Goal: Navigation & Orientation: Find specific page/section

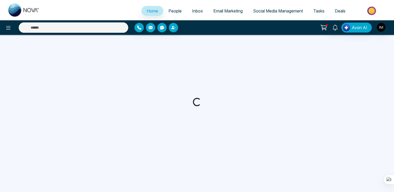
select select "*"
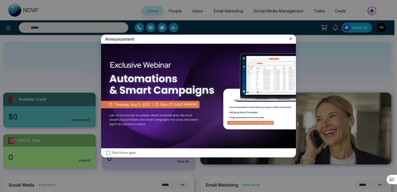
click at [290, 38] on icon at bounding box center [290, 38] width 5 height 5
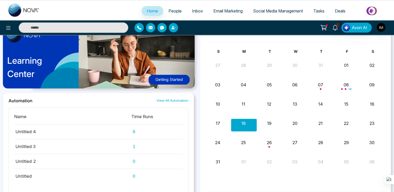
scroll to position [279, 0]
click at [272, 121] on div "19" at bounding box center [269, 123] width 24 height 8
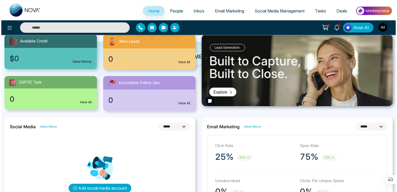
scroll to position [0, 0]
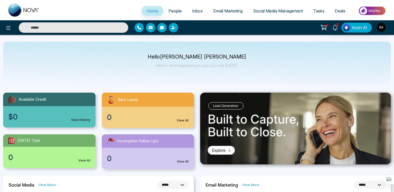
click at [169, 9] on span "People" at bounding box center [175, 10] width 13 height 5
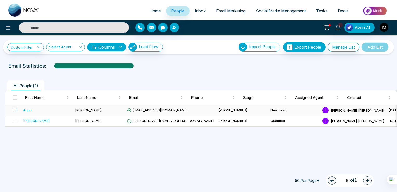
click at [15, 110] on span at bounding box center [15, 110] width 4 height 4
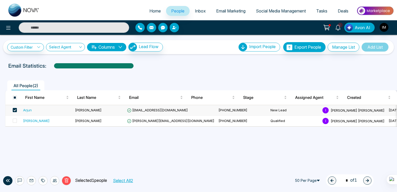
click at [195, 11] on span "Inbox" at bounding box center [200, 10] width 11 height 5
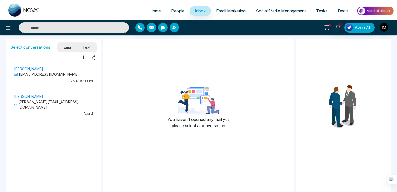
click at [50, 77] on div "Arjun Chadda embodiment030389@gmail.com Last Tuesday at 7:35 PM" at bounding box center [53, 74] width 84 height 19
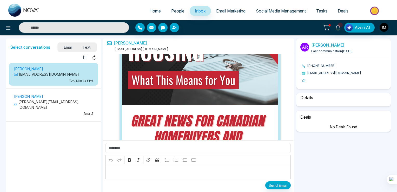
select select "****"
select select "*****"
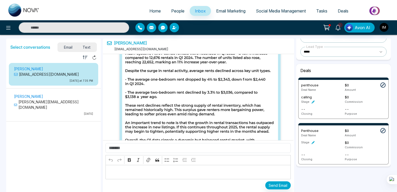
click at [221, 14] on link "Email Marketing" at bounding box center [231, 11] width 40 height 10
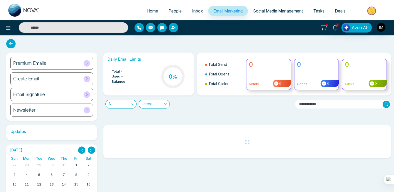
click at [265, 15] on link "Social Media Management" at bounding box center [278, 11] width 60 height 10
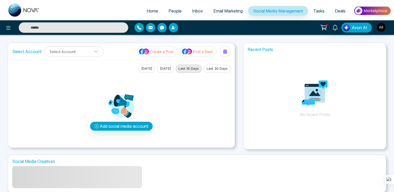
click at [164, 70] on button "Yesterday" at bounding box center [165, 68] width 17 height 8
click at [226, 52] on icon at bounding box center [225, 51] width 4 height 4
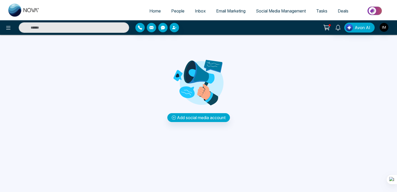
click at [321, 11] on span "Tasks" at bounding box center [321, 10] width 11 height 5
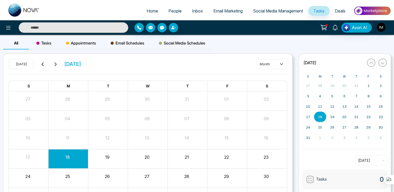
click at [340, 9] on span "Deals" at bounding box center [340, 10] width 11 height 5
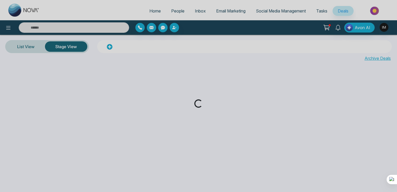
click at [9, 27] on div "Loading..." at bounding box center [198, 96] width 397 height 192
click at [24, 50] on div "Loading..." at bounding box center [198, 96] width 397 height 192
click at [151, 11] on div "Loading..." at bounding box center [198, 96] width 397 height 192
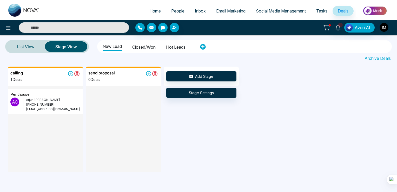
click at [145, 48] on li "Closed/won" at bounding box center [143, 46] width 23 height 9
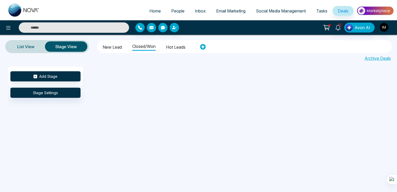
click at [177, 49] on li "Hot leads" at bounding box center [175, 46] width 19 height 9
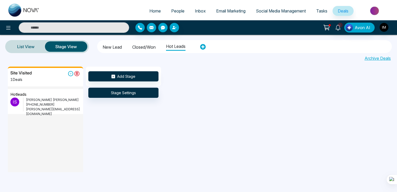
click at [143, 48] on li "Closed/won" at bounding box center [143, 46] width 23 height 9
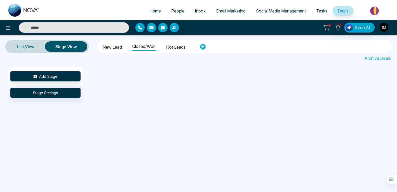
click at [109, 45] on li "New Lead" at bounding box center [112, 46] width 19 height 9
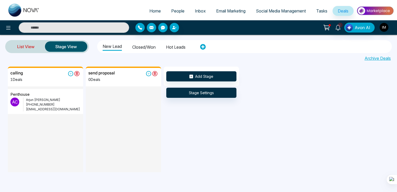
click at [32, 45] on link "List View" at bounding box center [26, 46] width 38 height 12
click at [21, 51] on link "List View" at bounding box center [26, 46] width 38 height 12
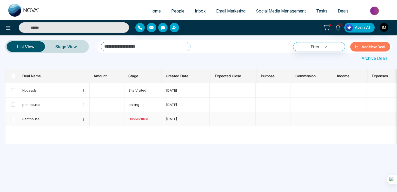
scroll to position [0, 176]
click at [3, 29] on button at bounding box center [8, 27] width 10 height 10
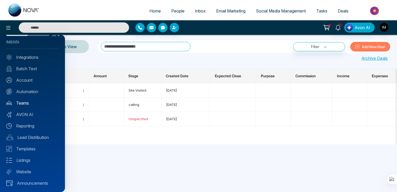
click at [19, 102] on link "Teams" at bounding box center [32, 103] width 52 height 6
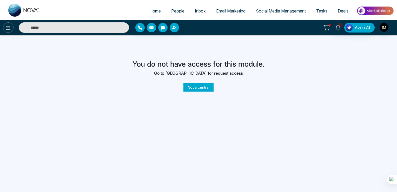
click at [6, 26] on icon at bounding box center [8, 28] width 6 height 6
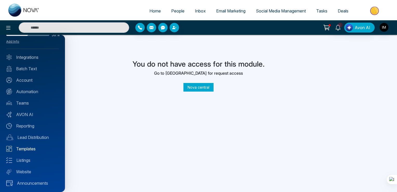
click at [27, 148] on link "Templates" at bounding box center [32, 148] width 52 height 6
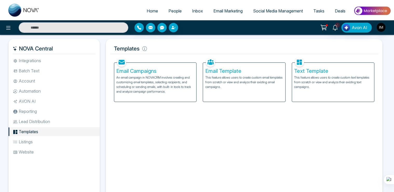
click at [26, 61] on li "Integrations" at bounding box center [54, 60] width 91 height 9
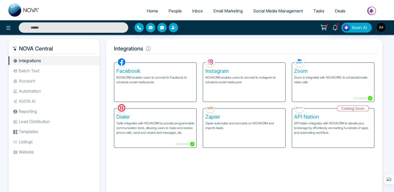
click at [23, 71] on li "Batch Text" at bounding box center [54, 70] width 91 height 9
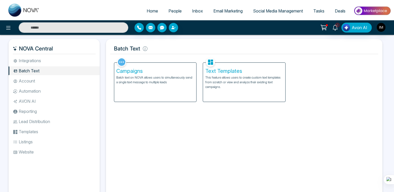
click at [25, 79] on li "Account" at bounding box center [54, 80] width 91 height 9
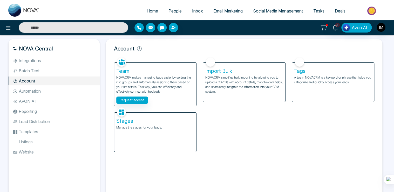
scroll to position [21, 0]
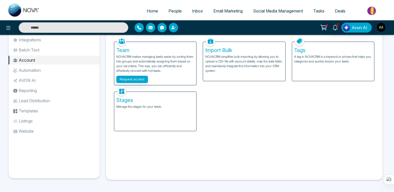
click at [26, 121] on li "Listings" at bounding box center [54, 120] width 91 height 9
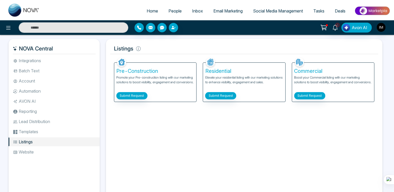
click at [57, 125] on li "Lead Distribution" at bounding box center [54, 121] width 91 height 9
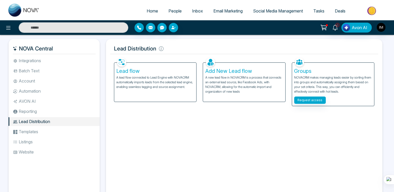
click at [28, 144] on li "Listings" at bounding box center [54, 141] width 91 height 9
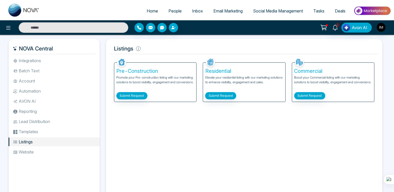
click at [39, 151] on li "Website" at bounding box center [54, 151] width 91 height 9
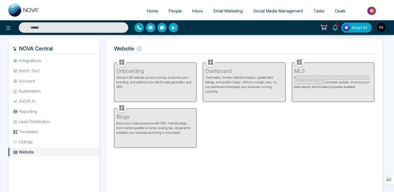
drag, startPoint x: 297, startPoint y: 79, endPoint x: 326, endPoint y: 82, distance: 29.2
click at [326, 82] on div "MLS Showcase live MLS listings with advanced search filters, interactive maps, …" at bounding box center [333, 79] width 89 height 46
click at [321, 92] on div "MLS Showcase live MLS listings with advanced search filters, interactive maps, …" at bounding box center [333, 79] width 89 height 46
drag, startPoint x: 294, startPoint y: 78, endPoint x: 398, endPoint y: 81, distance: 103.7
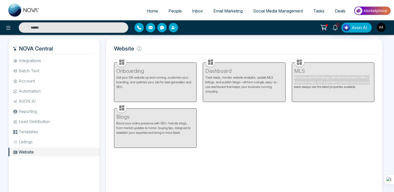
click at [394, 81] on html "Home People Inbox Email Marketing Social Media Management Tasks Deals 1 Avon AI…" at bounding box center [197, 96] width 394 height 192
click at [310, 97] on div "MLS Showcase live MLS listings with advanced search filters, interactive maps, …" at bounding box center [333, 79] width 89 height 46
drag, startPoint x: 313, startPoint y: 77, endPoint x: 321, endPoint y: 79, distance: 8.8
click at [321, 79] on div "MLS Showcase live MLS listings with advanced search filters, interactive maps, …" at bounding box center [333, 79] width 89 height 46
copy p "MLS"
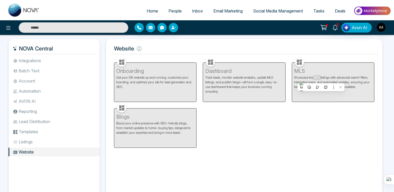
scroll to position [21, 0]
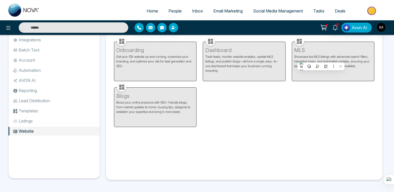
click at [207, 121] on div "Onboarding Get your IDX website up and running, customize your branding, and op…" at bounding box center [244, 80] width 267 height 91
click at [24, 122] on li "Listings" at bounding box center [54, 120] width 91 height 9
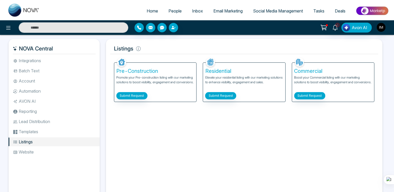
click at [36, 62] on li "Integrations" at bounding box center [54, 60] width 91 height 9
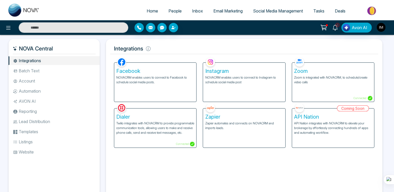
click at [37, 69] on li "Batch Text" at bounding box center [54, 70] width 91 height 9
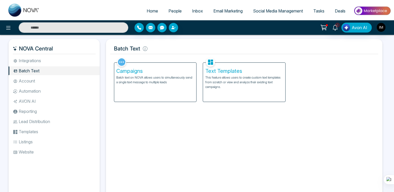
click at [30, 82] on li "Account" at bounding box center [54, 80] width 91 height 9
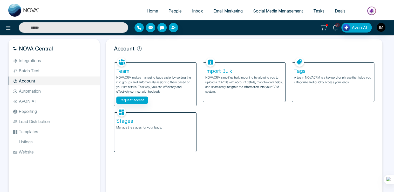
click at [331, 25] on link "1" at bounding box center [335, 27] width 12 height 9
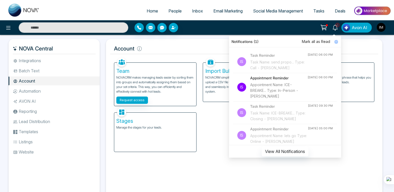
click at [303, 90] on li "Is Appointment Reminder Appointment Name: ICE-BREAKE... Type: In-Person - Arjun…" at bounding box center [285, 87] width 104 height 28
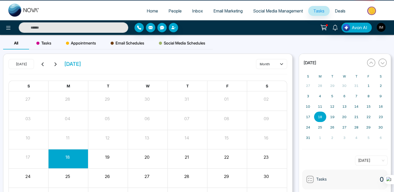
click at [267, 85] on span "S" at bounding box center [267, 86] width 2 height 4
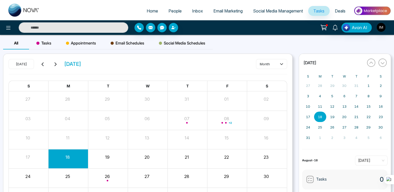
click at [224, 120] on div "+ 2" at bounding box center [228, 120] width 40 height 12
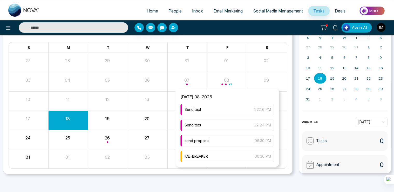
click at [234, 83] on div "+ 2" at bounding box center [228, 81] width 40 height 12
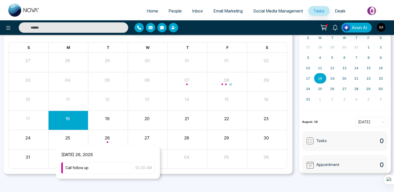
click at [110, 142] on div "Month View" at bounding box center [108, 139] width 40 height 12
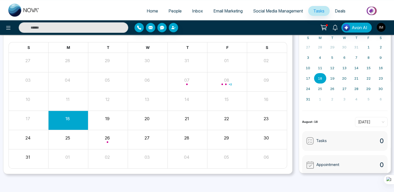
click at [138, 136] on div "27" at bounding box center [147, 137] width 38 height 8
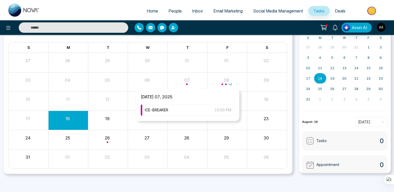
click at [186, 78] on div "Month View" at bounding box center [188, 81] width 40 height 12
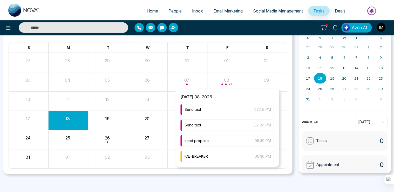
click at [218, 81] on div "+ 2" at bounding box center [228, 81] width 40 height 12
click at [220, 110] on div "Send text 12:16 PM" at bounding box center [228, 109] width 94 height 11
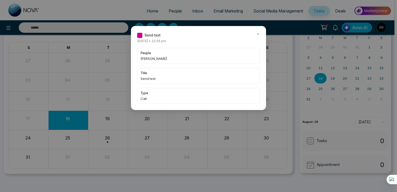
click at [159, 80] on span "Send text" at bounding box center [199, 78] width 116 height 5
click at [158, 78] on span "Send text" at bounding box center [199, 78] width 116 height 5
click at [150, 79] on span "Send text" at bounding box center [199, 78] width 116 height 5
drag, startPoint x: 150, startPoint y: 79, endPoint x: 174, endPoint y: 76, distance: 24.1
click at [174, 76] on span "Send text" at bounding box center [199, 78] width 116 height 5
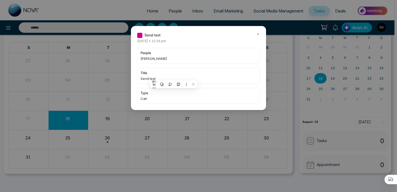
drag, startPoint x: 174, startPoint y: 76, endPoint x: 257, endPoint y: 33, distance: 93.8
click at [257, 33] on icon at bounding box center [258, 34] width 4 height 4
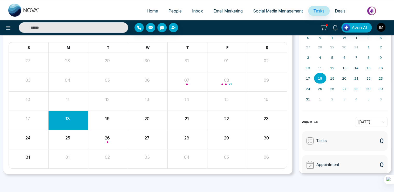
click at [107, 143] on div "Month View" at bounding box center [108, 139] width 40 height 12
click at [71, 122] on div "18" at bounding box center [69, 120] width 40 height 12
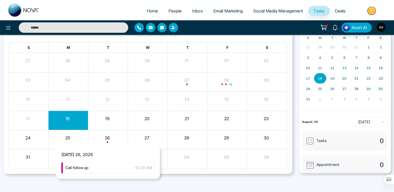
click at [115, 142] on div "Month View" at bounding box center [108, 139] width 40 height 12
click at [103, 171] on div "Call follow up 01:30 AM" at bounding box center [108, 167] width 94 height 11
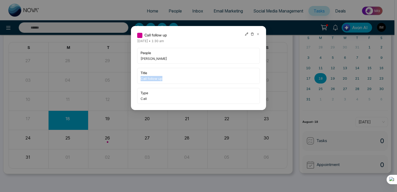
drag, startPoint x: 166, startPoint y: 78, endPoint x: 137, endPoint y: 77, distance: 28.6
click at [137, 77] on div "title Call follow up" at bounding box center [198, 76] width 123 height 16
drag, startPoint x: 137, startPoint y: 77, endPoint x: 164, endPoint y: 77, distance: 27.0
click at [164, 77] on span "Call follow up" at bounding box center [199, 78] width 116 height 5
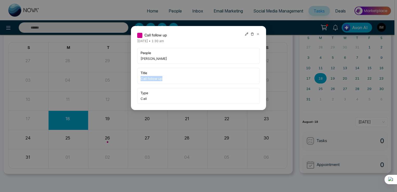
drag, startPoint x: 164, startPoint y: 77, endPoint x: 170, endPoint y: 79, distance: 6.0
click at [170, 79] on span "Call follow up" at bounding box center [199, 78] width 116 height 5
click at [156, 94] on span "type" at bounding box center [199, 92] width 116 height 5
click at [255, 35] on div at bounding box center [252, 35] width 15 height 6
click at [257, 35] on icon at bounding box center [258, 34] width 4 height 4
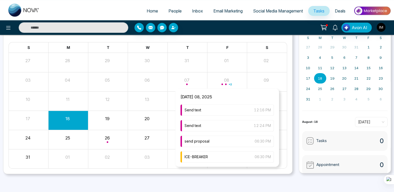
click at [222, 84] on span "Month View" at bounding box center [223, 84] width 2 height 2
click at [195, 155] on span "ICE-BREAKER" at bounding box center [196, 157] width 23 height 6
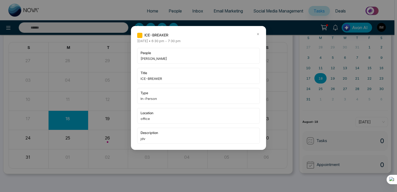
click at [259, 32] on icon at bounding box center [258, 34] width 4 height 4
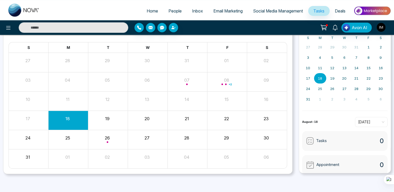
click at [337, 142] on div "Tasks 0" at bounding box center [345, 141] width 86 height 20
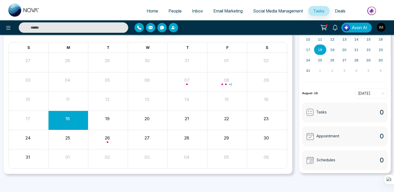
click at [67, 121] on div "18" at bounding box center [69, 120] width 40 height 12
drag, startPoint x: 67, startPoint y: 121, endPoint x: 48, endPoint y: 107, distance: 23.7
click at [48, 107] on div "Month View" at bounding box center [28, 100] width 39 height 19
click at [69, 125] on div "18" at bounding box center [69, 120] width 40 height 12
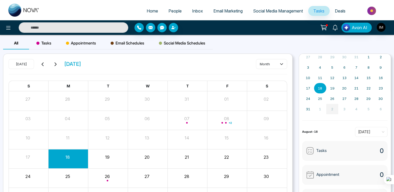
scroll to position [28, 0]
click at [359, 129] on span "Today" at bounding box center [372, 132] width 26 height 8
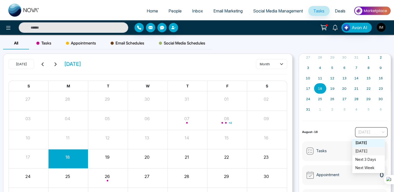
click at [332, 132] on div "August-18 Today" at bounding box center [345, 132] width 86 height 10
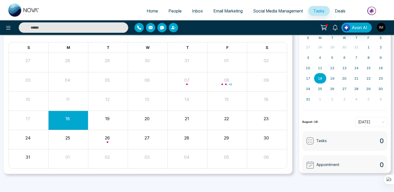
scroll to position [29, 0]
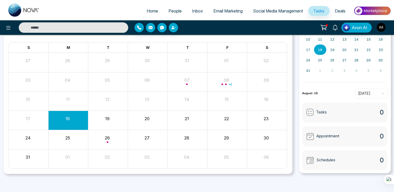
click at [323, 144] on div "Appointment 0" at bounding box center [345, 136] width 86 height 20
click at [323, 138] on span "Appointment" at bounding box center [328, 136] width 23 height 6
click at [75, 123] on div "18" at bounding box center [69, 120] width 40 height 12
click at [64, 121] on div "18" at bounding box center [69, 120] width 40 height 12
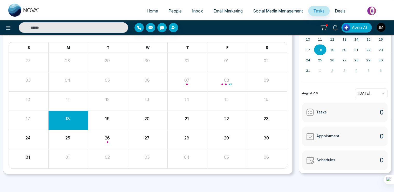
click at [64, 121] on div "18" at bounding box center [69, 120] width 40 height 12
click at [105, 120] on button "19" at bounding box center [107, 118] width 4 height 6
click at [104, 120] on div "19" at bounding box center [107, 118] width 38 height 8
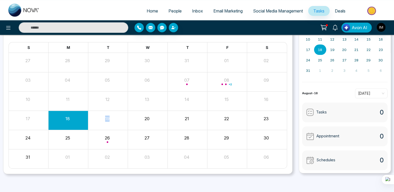
click at [104, 120] on div "19" at bounding box center [107, 118] width 38 height 8
click at [143, 121] on div "20" at bounding box center [148, 120] width 40 height 12
drag, startPoint x: 143, startPoint y: 121, endPoint x: 101, endPoint y: 121, distance: 41.8
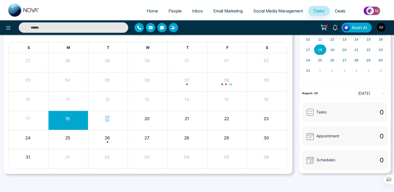
click at [101, 121] on div "19" at bounding box center [107, 118] width 38 height 8
click at [72, 117] on div "18" at bounding box center [68, 118] width 38 height 8
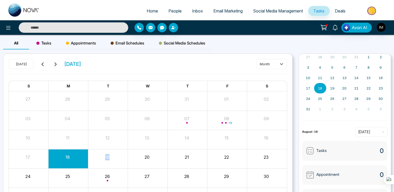
scroll to position [38, 0]
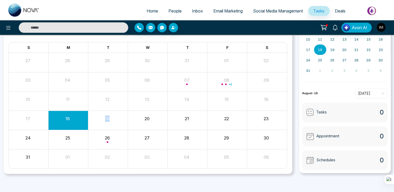
click at [68, 123] on div "18" at bounding box center [69, 120] width 40 height 12
click at [34, 115] on div "17" at bounding box center [28, 118] width 38 height 8
click at [73, 100] on div "11" at bounding box center [68, 99] width 38 height 8
click at [163, 112] on div "Month View" at bounding box center [148, 120] width 40 height 19
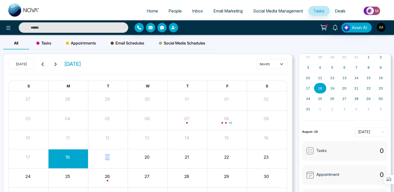
scroll to position [0, 0]
click at [191, 142] on div "14" at bounding box center [188, 139] width 40 height 12
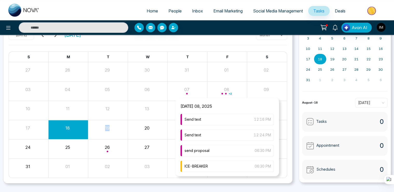
scroll to position [29, 0]
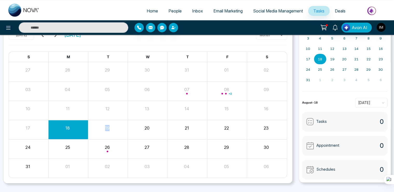
click at [49, 137] on div "Month View" at bounding box center [68, 129] width 40 height 19
click at [75, 128] on div "18" at bounding box center [68, 127] width 38 height 8
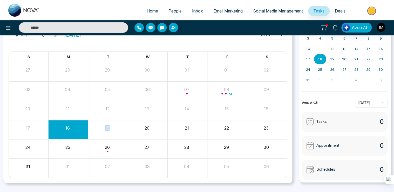
click at [66, 130] on button "18" at bounding box center [67, 128] width 4 height 6
click at [334, 117] on div "Tasks 0" at bounding box center [345, 122] width 86 height 20
click at [328, 126] on div "Tasks 0" at bounding box center [345, 122] width 86 height 20
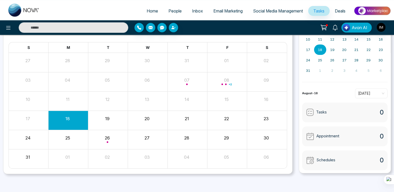
click at [319, 137] on span "Appointment" at bounding box center [328, 136] width 23 height 6
click at [318, 165] on div "Schedules 0" at bounding box center [345, 160] width 86 height 20
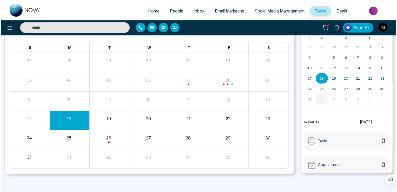
scroll to position [0, 0]
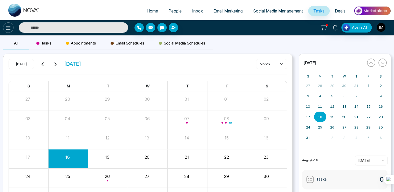
click at [7, 29] on icon at bounding box center [8, 28] width 6 height 6
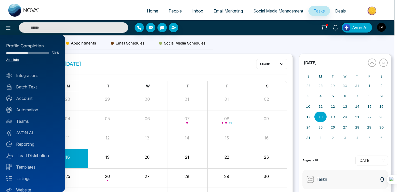
click at [15, 59] on link "Add Info" at bounding box center [12, 60] width 13 height 4
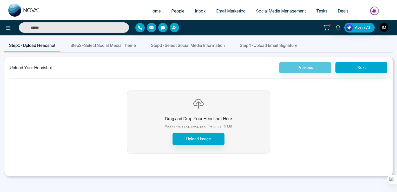
click at [119, 43] on span "Step 2 - Select Social Media Theme" at bounding box center [102, 45] width 65 height 6
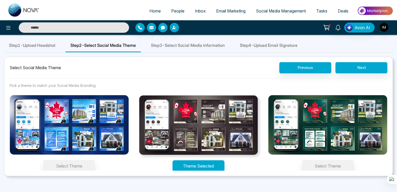
click at [216, 41] on div "Step 3 - Select Social Media Information" at bounding box center [188, 45] width 84 height 13
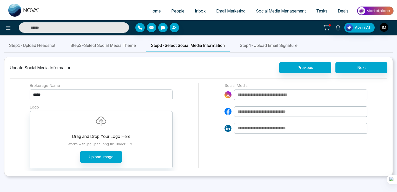
click at [290, 46] on span "Step 4 - Upload Email Signature" at bounding box center [269, 45] width 58 height 6
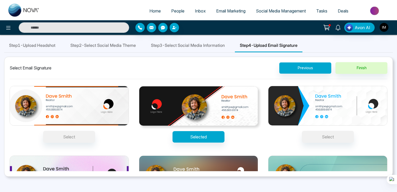
click at [151, 11] on span "Home" at bounding box center [154, 10] width 11 height 5
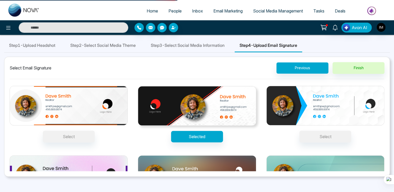
select select "*"
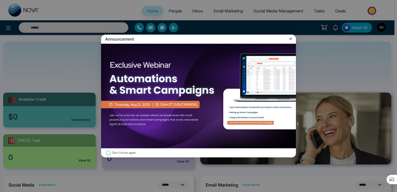
click at [290, 38] on icon at bounding box center [291, 39] width 2 height 2
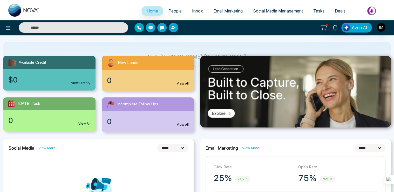
scroll to position [37, 0]
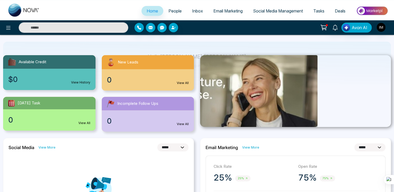
drag, startPoint x: 287, startPoint y: 98, endPoint x: 135, endPoint y: 71, distance: 154.5
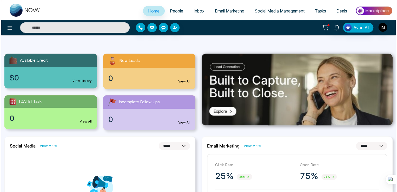
scroll to position [0, 0]
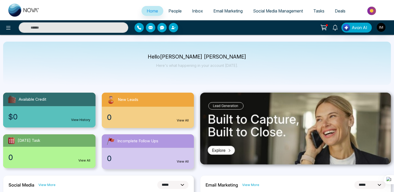
click at [172, 7] on link "People" at bounding box center [175, 11] width 24 height 10
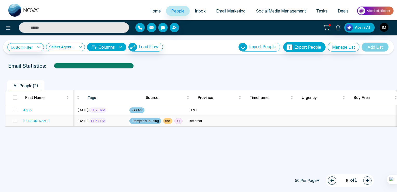
scroll to position [0, 316]
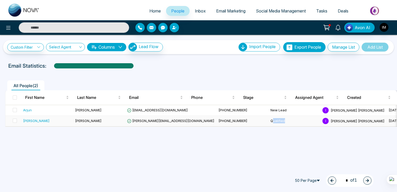
drag, startPoint x: 242, startPoint y: 119, endPoint x: 264, endPoint y: 119, distance: 22.1
click at [268, 119] on td "Qualified" at bounding box center [294, 121] width 52 height 11
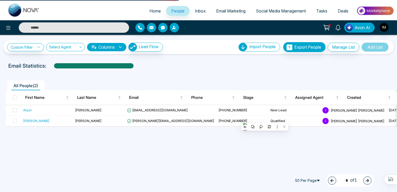
drag, startPoint x: 264, startPoint y: 119, endPoint x: 284, endPoint y: 140, distance: 28.5
click at [284, 140] on div "**********" at bounding box center [198, 96] width 397 height 192
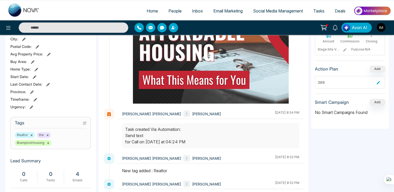
click at [185, 114] on icon at bounding box center [187, 114] width 4 height 4
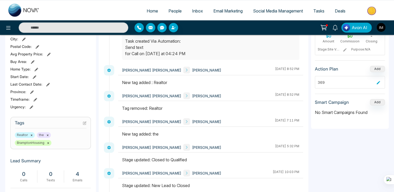
click at [183, 120] on span at bounding box center [186, 121] width 7 height 7
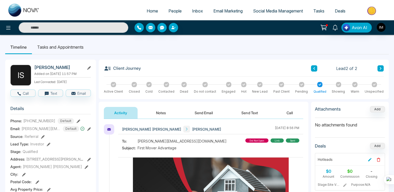
click at [194, 14] on link "Inbox" at bounding box center [197, 11] width 21 height 10
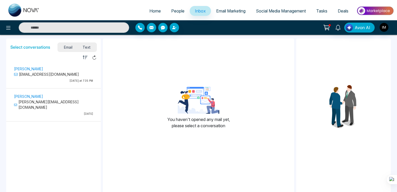
click at [171, 12] on span "People" at bounding box center [177, 10] width 13 height 5
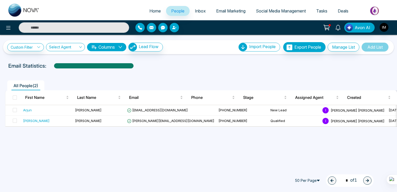
click at [154, 11] on span "Home" at bounding box center [154, 10] width 11 height 5
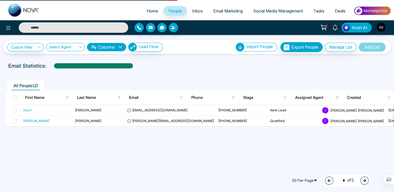
select select "*"
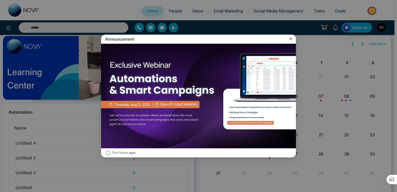
click at [290, 38] on icon at bounding box center [291, 39] width 2 height 2
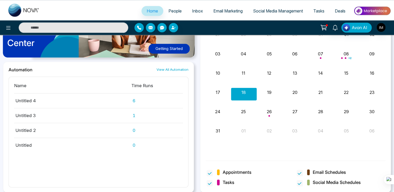
click at [325, 26] on icon at bounding box center [323, 27] width 7 height 7
